Goal: Task Accomplishment & Management: Use online tool/utility

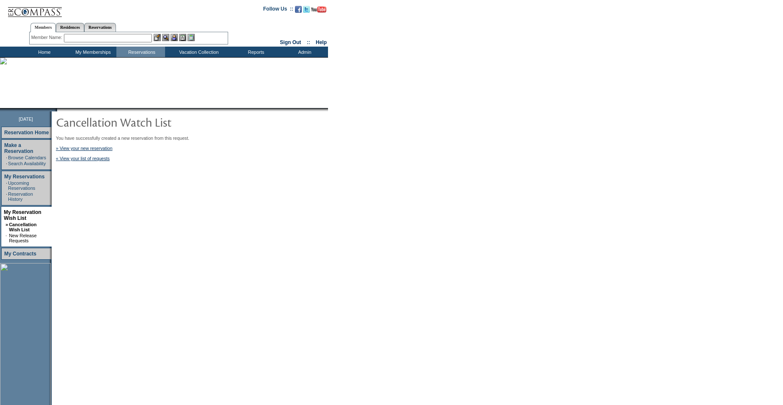
click at [44, 52] on td "Home" at bounding box center [43, 52] width 49 height 11
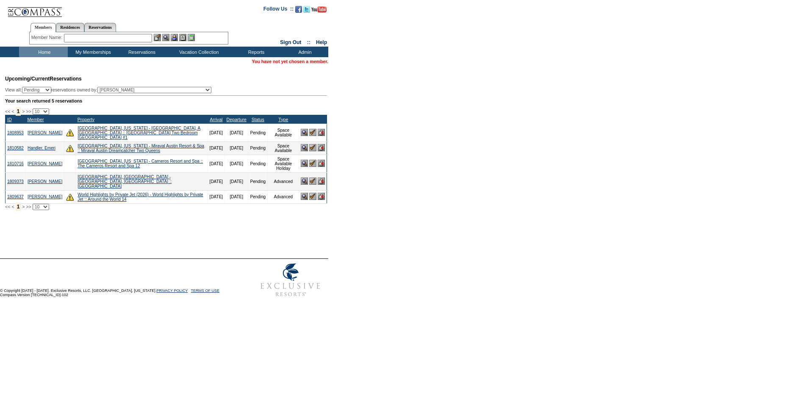
click at [312, 147] on img at bounding box center [312, 147] width 7 height 7
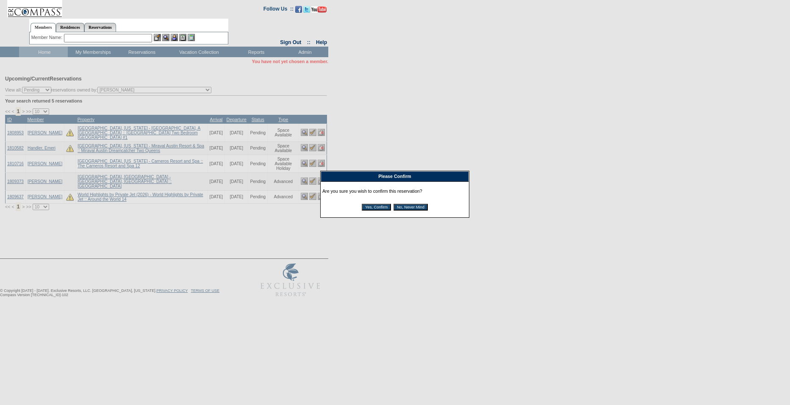
click at [379, 209] on input "Yes, Confirm" at bounding box center [376, 207] width 29 height 7
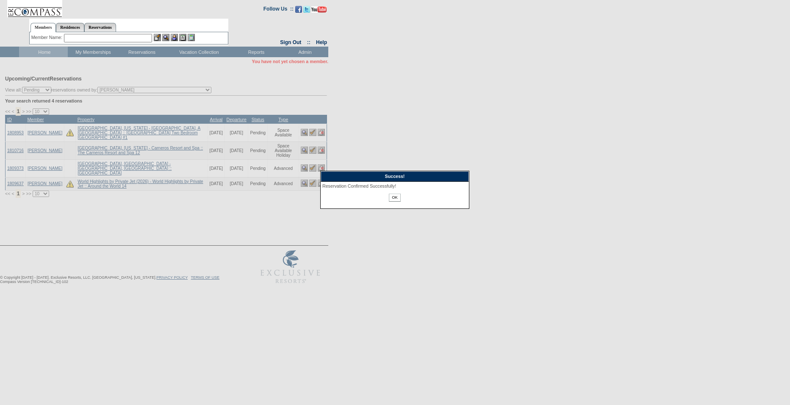
click at [392, 196] on input "OK" at bounding box center [394, 197] width 11 height 8
